Goal: Task Accomplishment & Management: Manage account settings

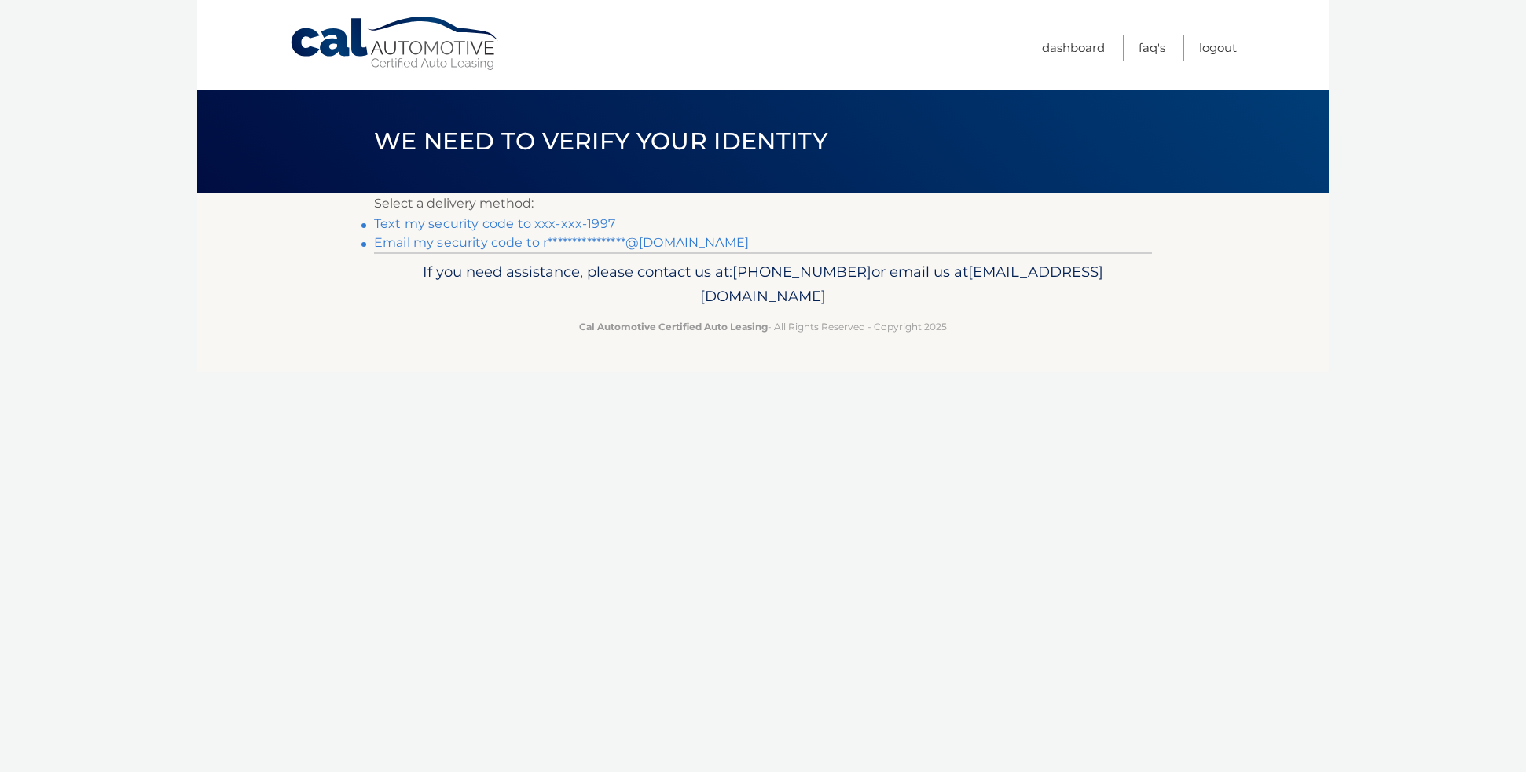
click at [593, 222] on link "Text my security code to xxx-xxx-1997" at bounding box center [494, 223] width 241 height 15
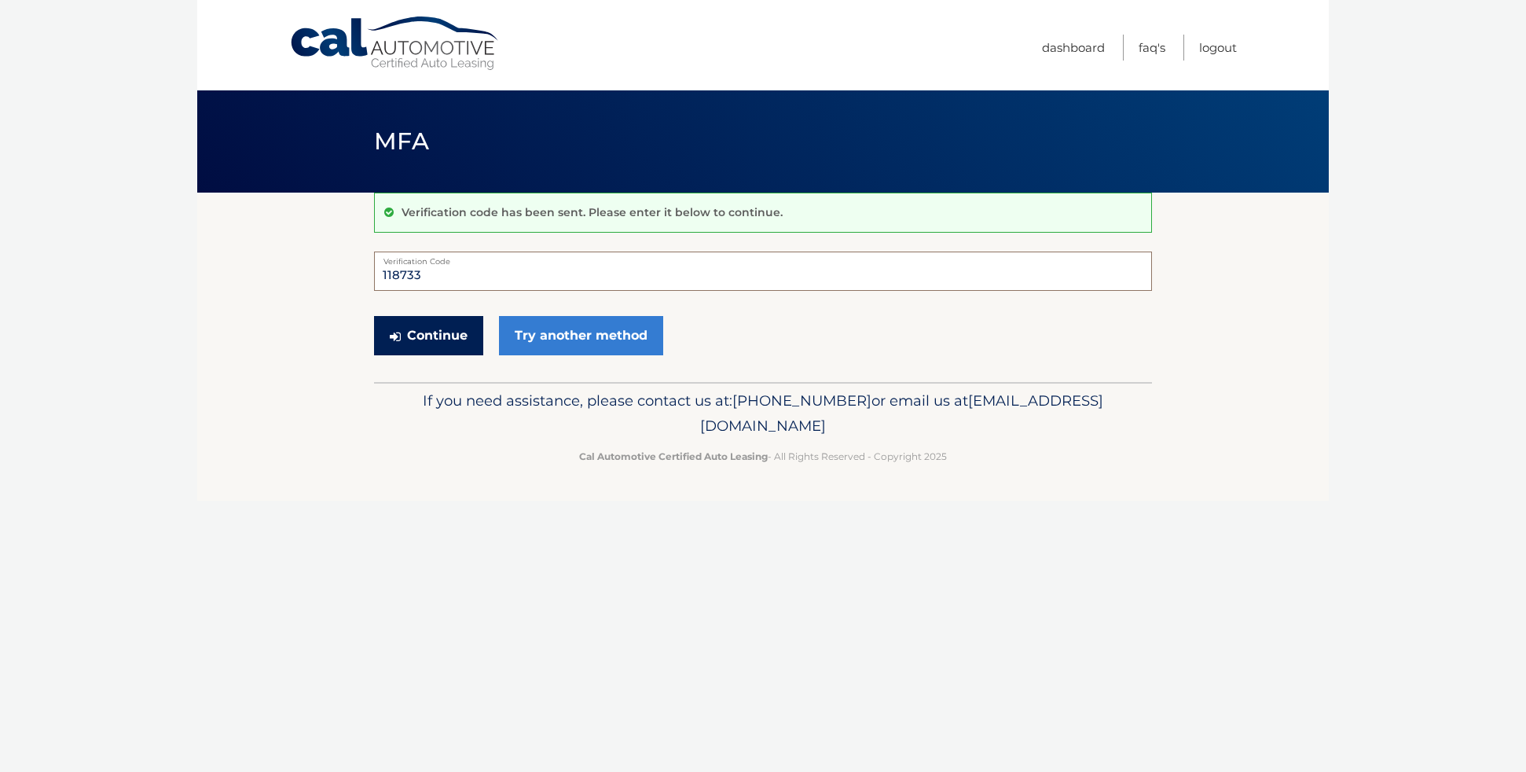
type input "118733"
click at [447, 338] on button "Continue" at bounding box center [428, 335] width 109 height 39
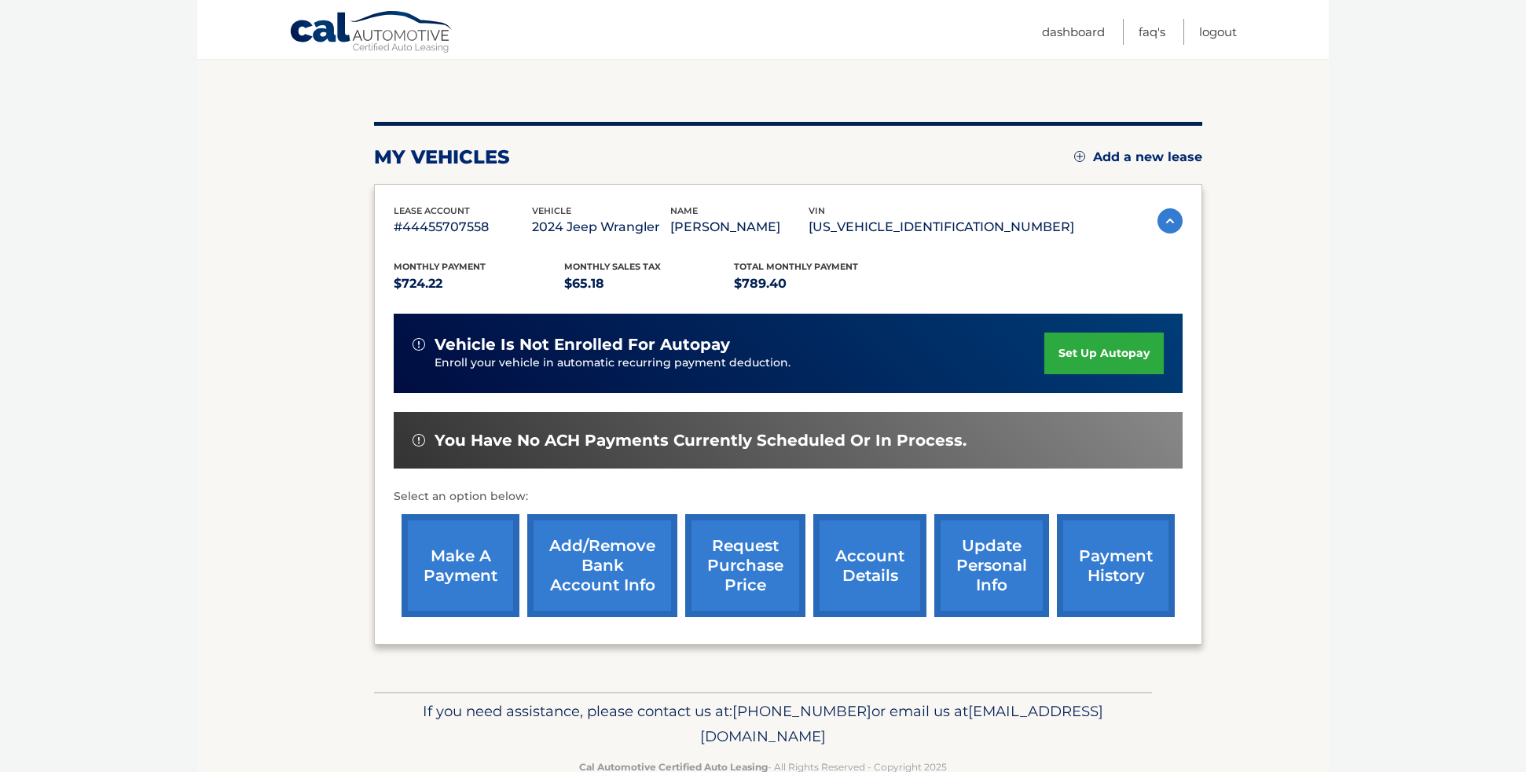
scroll to position [146, 0]
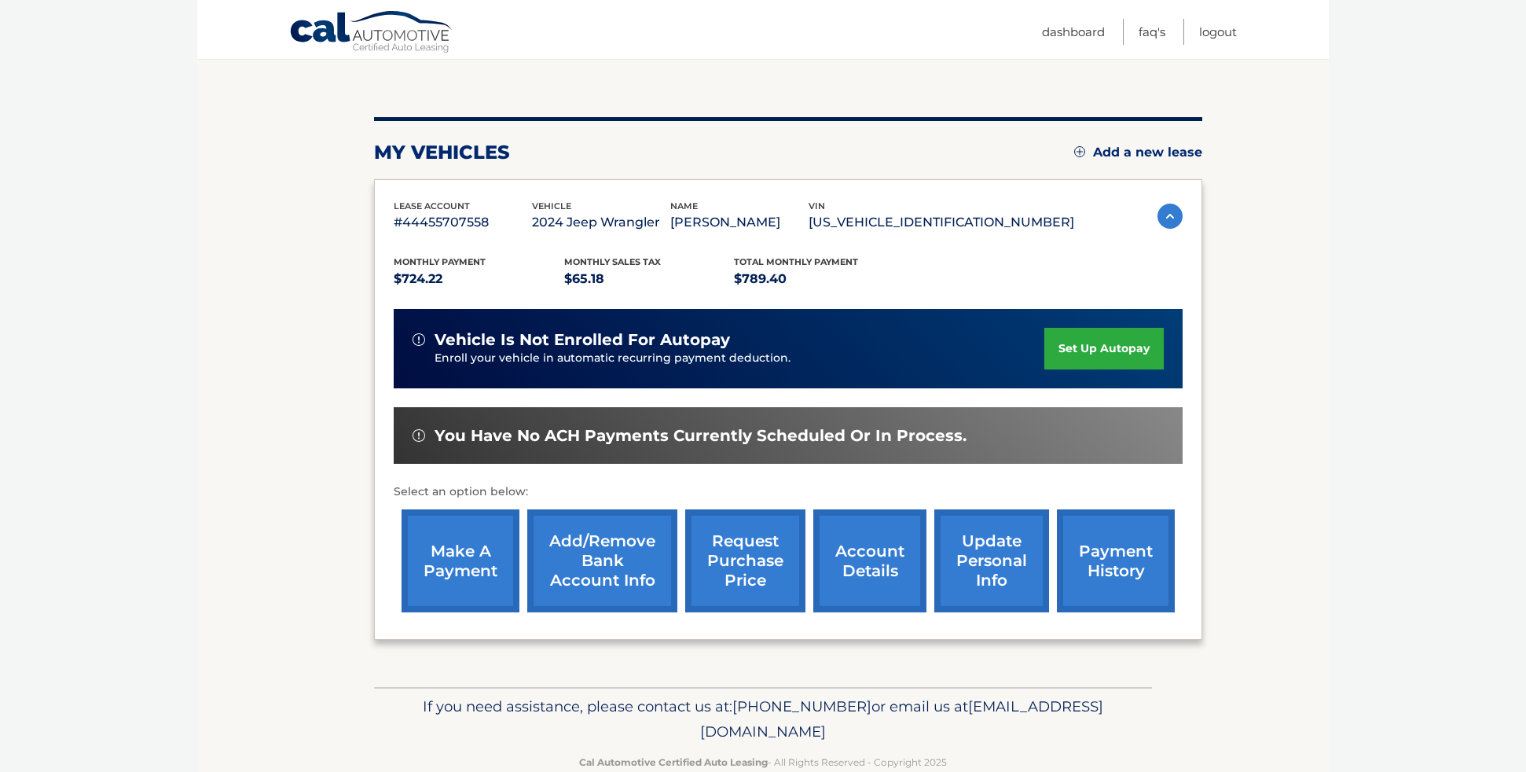
click at [490, 536] on link "make a payment" at bounding box center [461, 560] width 118 height 103
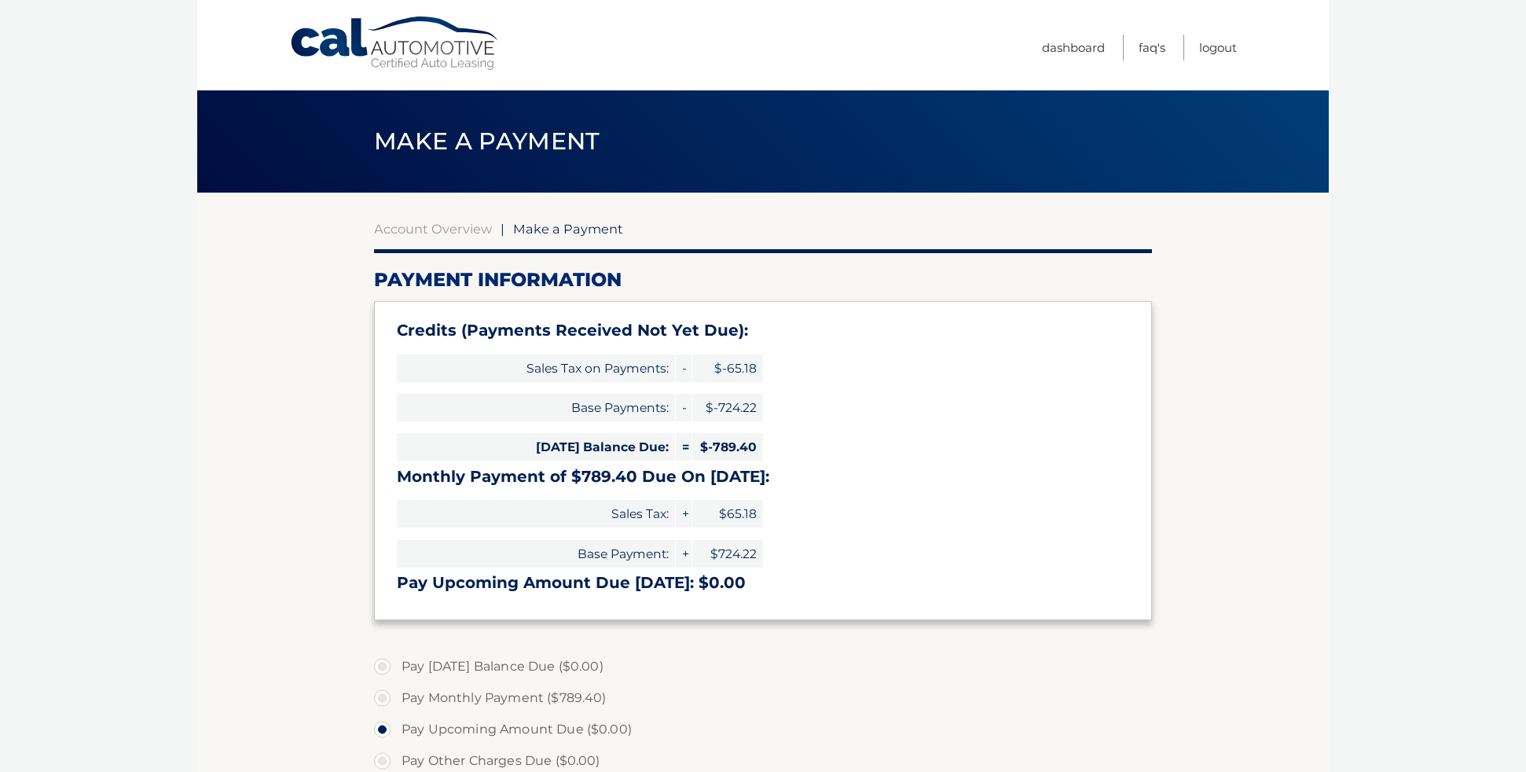
select select "ZGIyNTIxMmItNjc4OS00NDgxLThhNWYtZDNjYjY5MTUzNWY5"
click at [1220, 48] on link "Logout" at bounding box center [1218, 48] width 38 height 26
